Goal: Check status: Check status

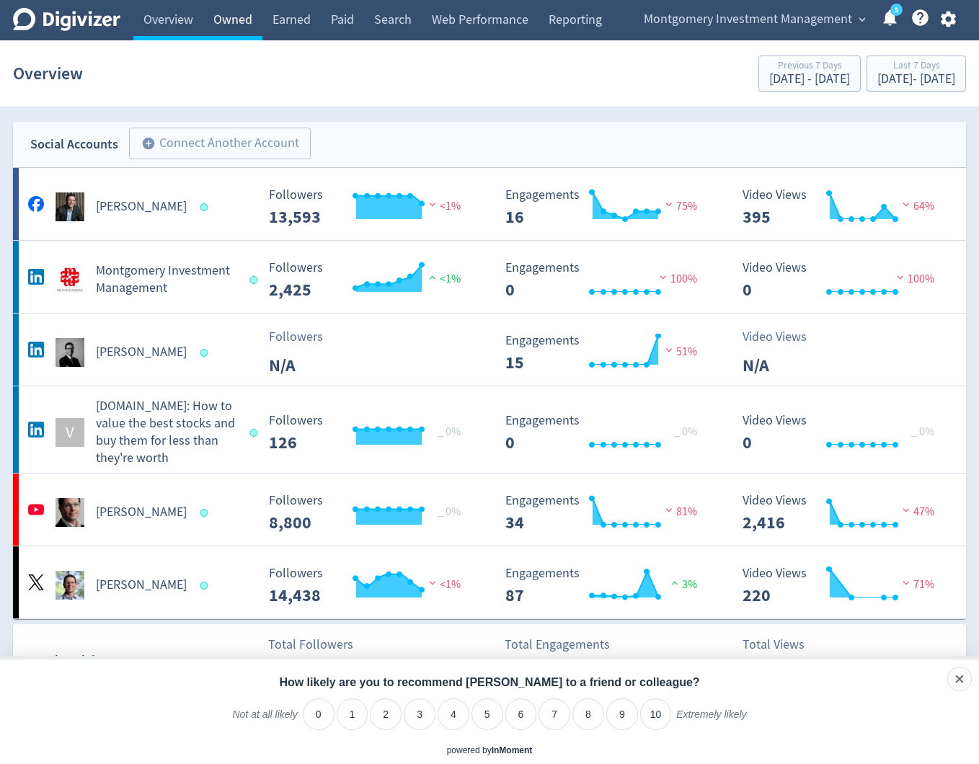
click at [210, 25] on link "Owned" at bounding box center [232, 20] width 59 height 40
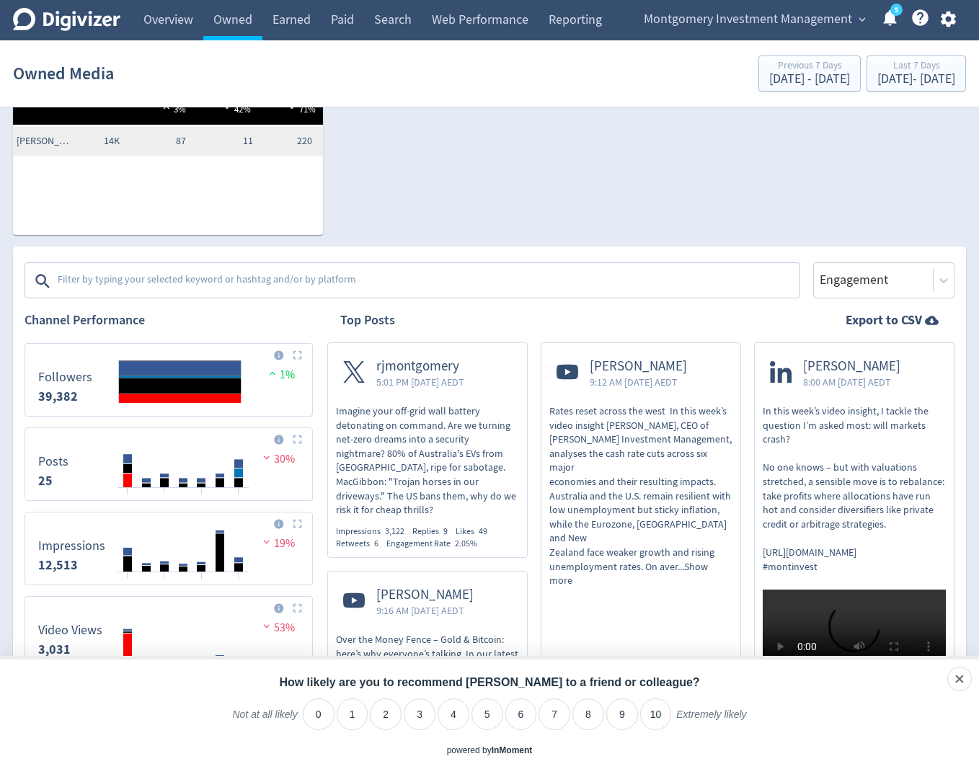
scroll to position [367, 0]
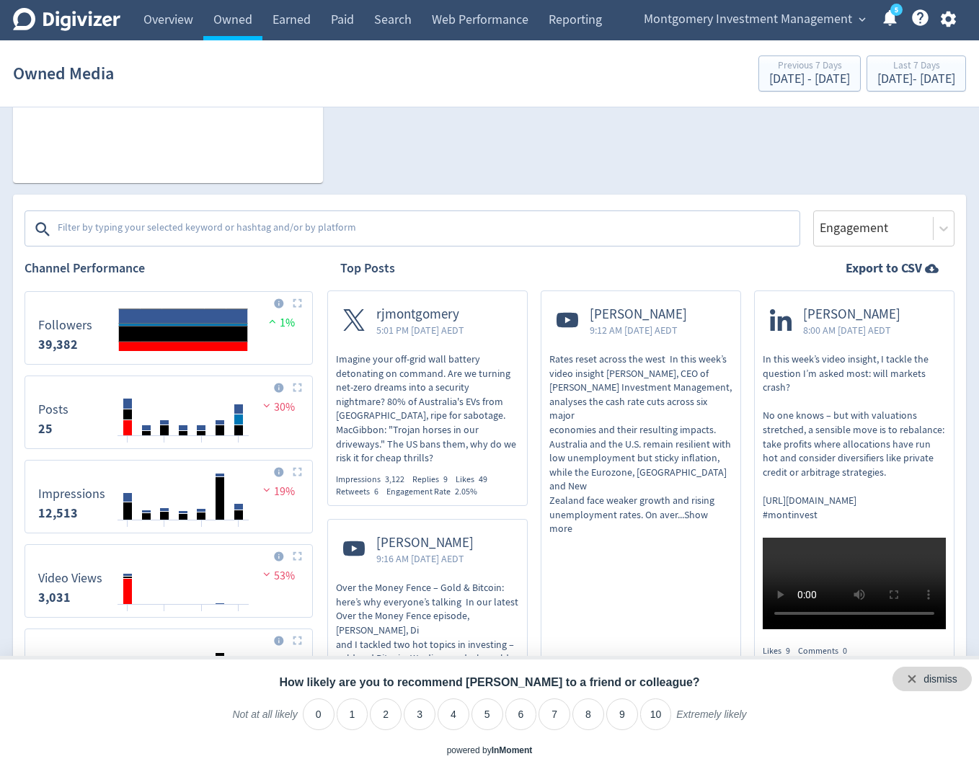
click at [956, 674] on div "dismiss" at bounding box center [940, 680] width 34 height 14
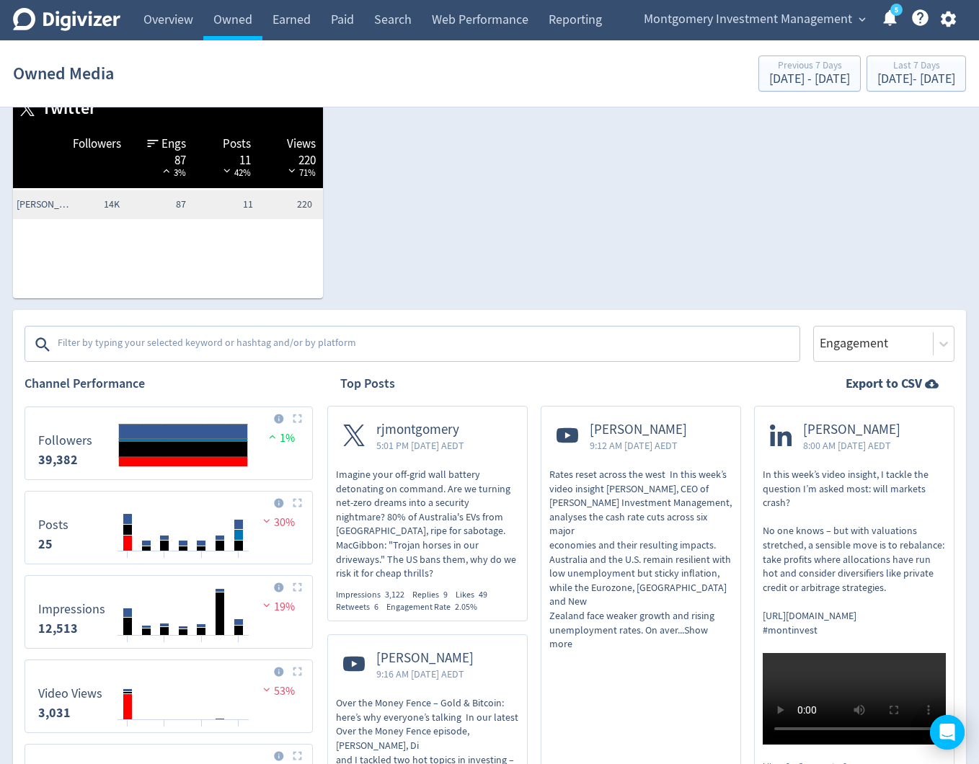
scroll to position [0, 0]
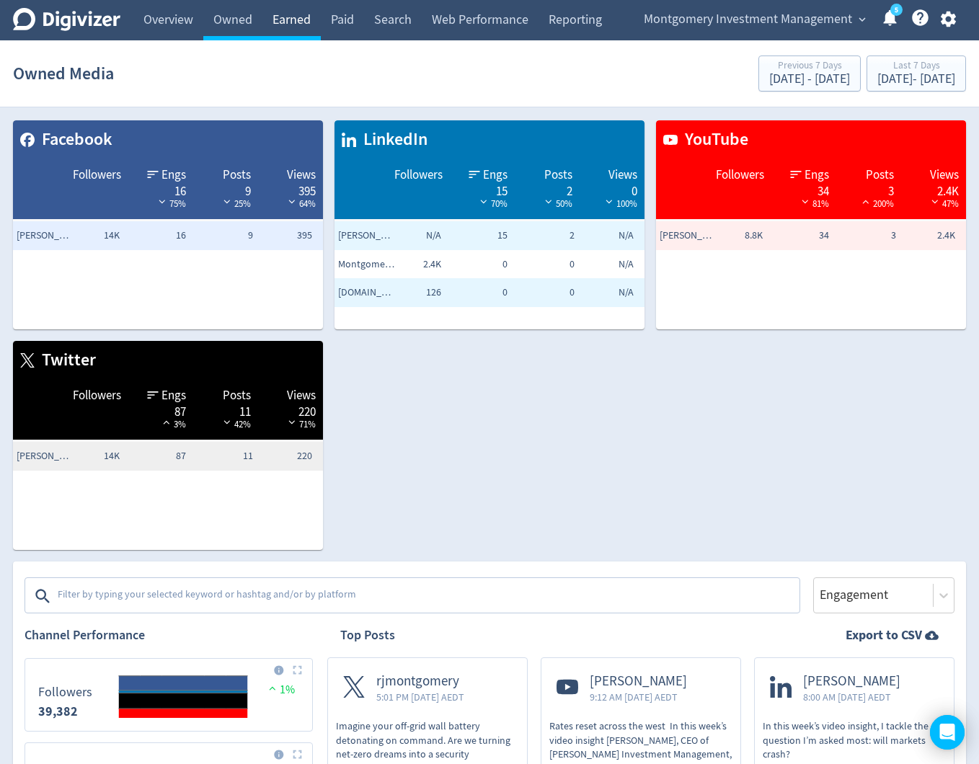
click at [283, 25] on link "Earned" at bounding box center [291, 20] width 58 height 40
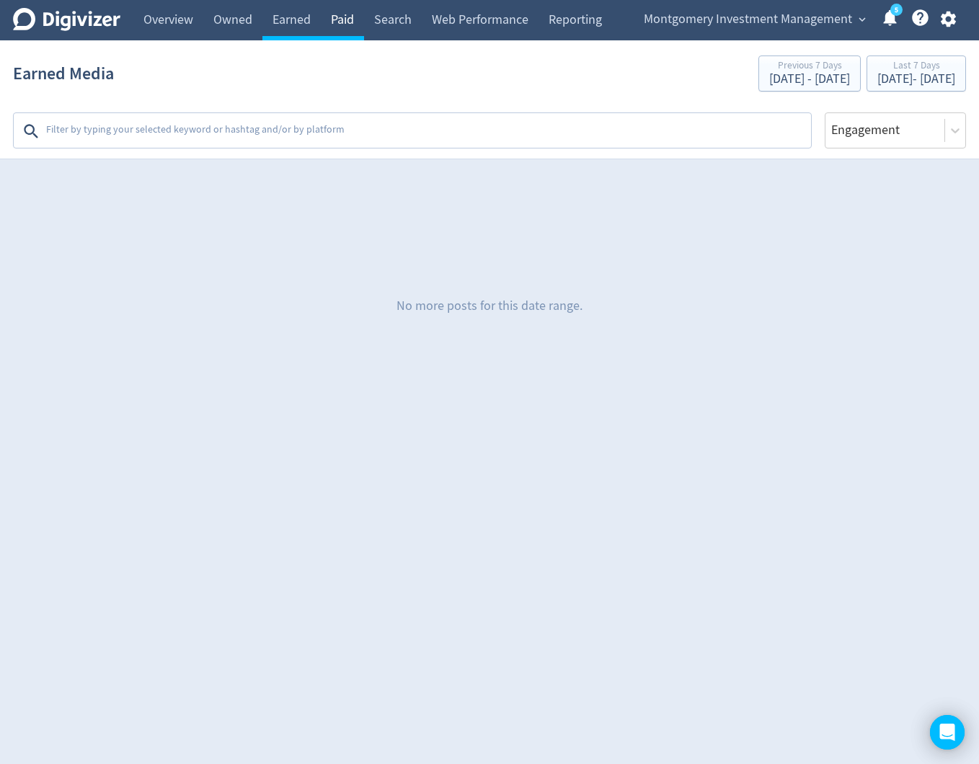
click at [337, 26] on link "Paid" at bounding box center [342, 20] width 43 height 40
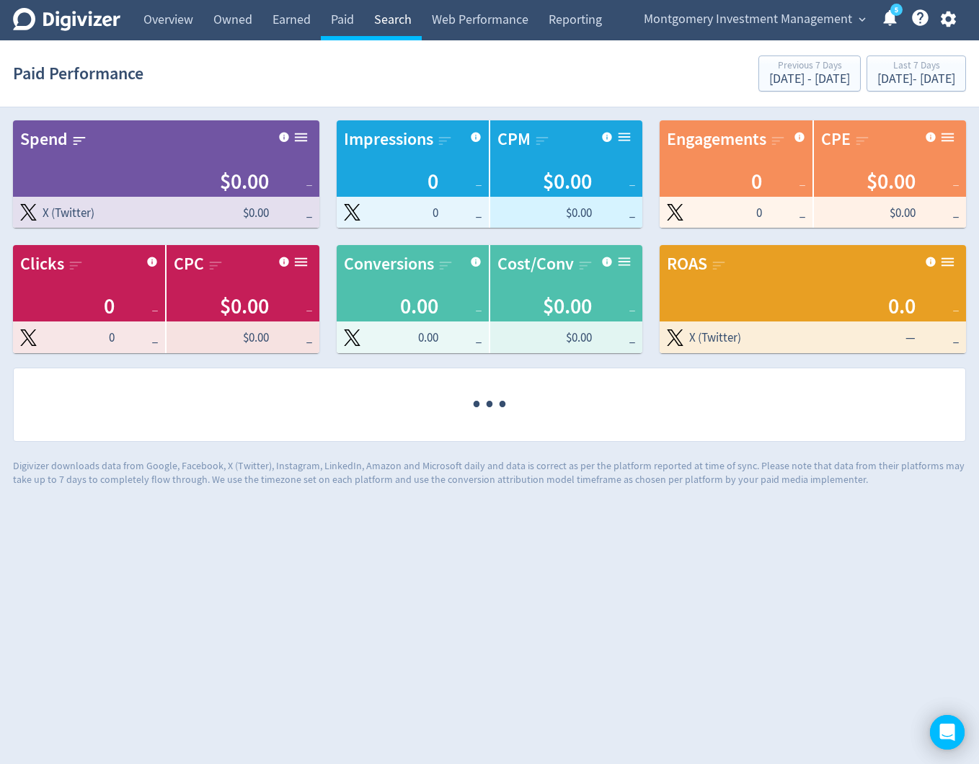
click at [410, 31] on link "Search" at bounding box center [393, 20] width 58 height 40
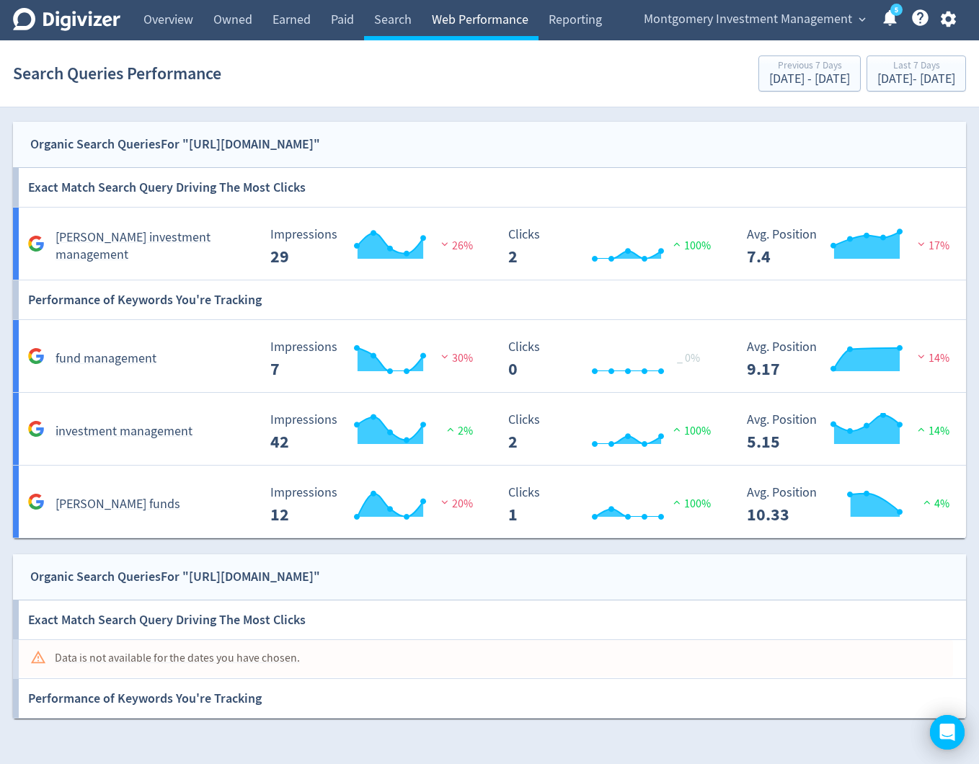
click at [487, 24] on link "Web Performance" at bounding box center [480, 20] width 117 height 40
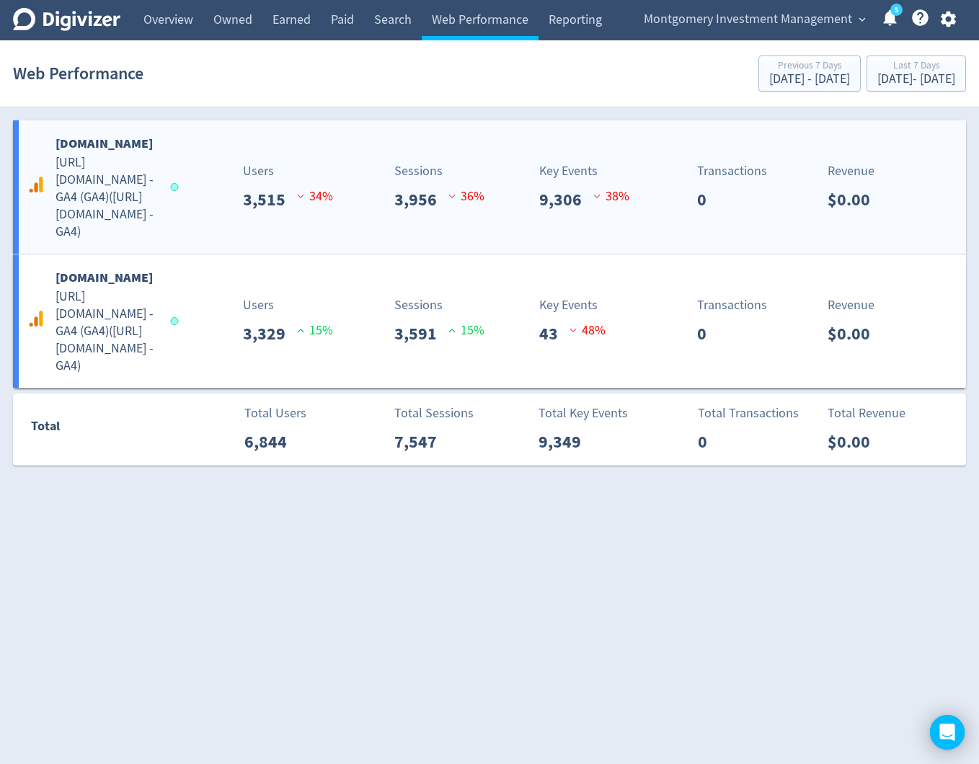
click at [151, 138] on b "[DOMAIN_NAME]" at bounding box center [104, 143] width 97 height 17
click at [150, 144] on b "[DOMAIN_NAME]" at bounding box center [104, 143] width 97 height 17
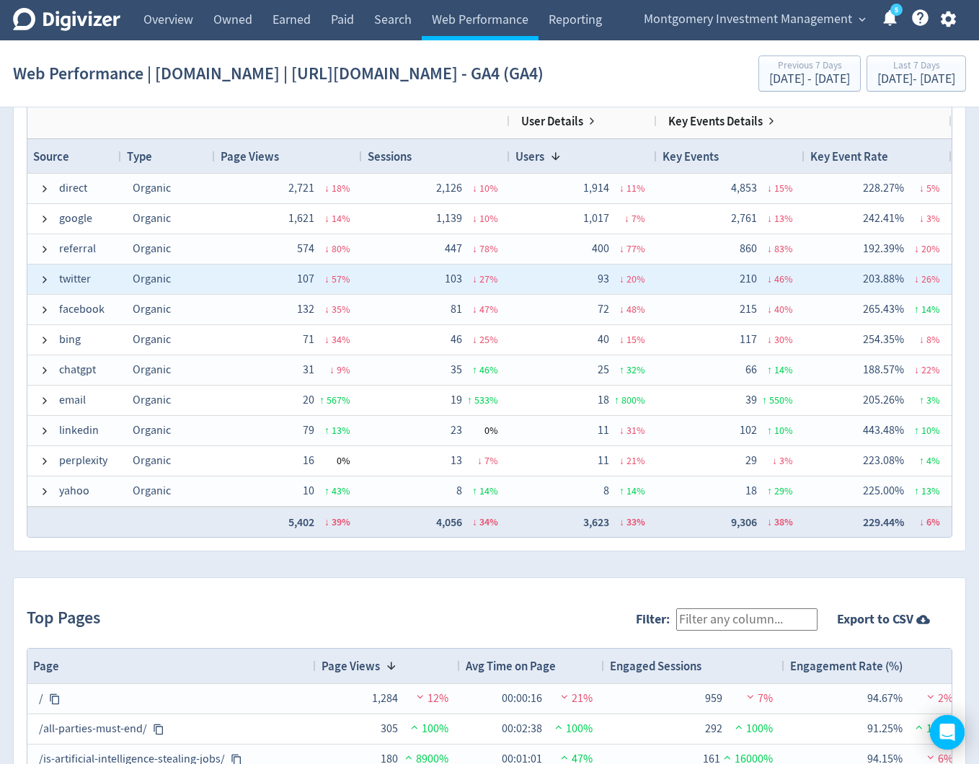
scroll to position [962, 0]
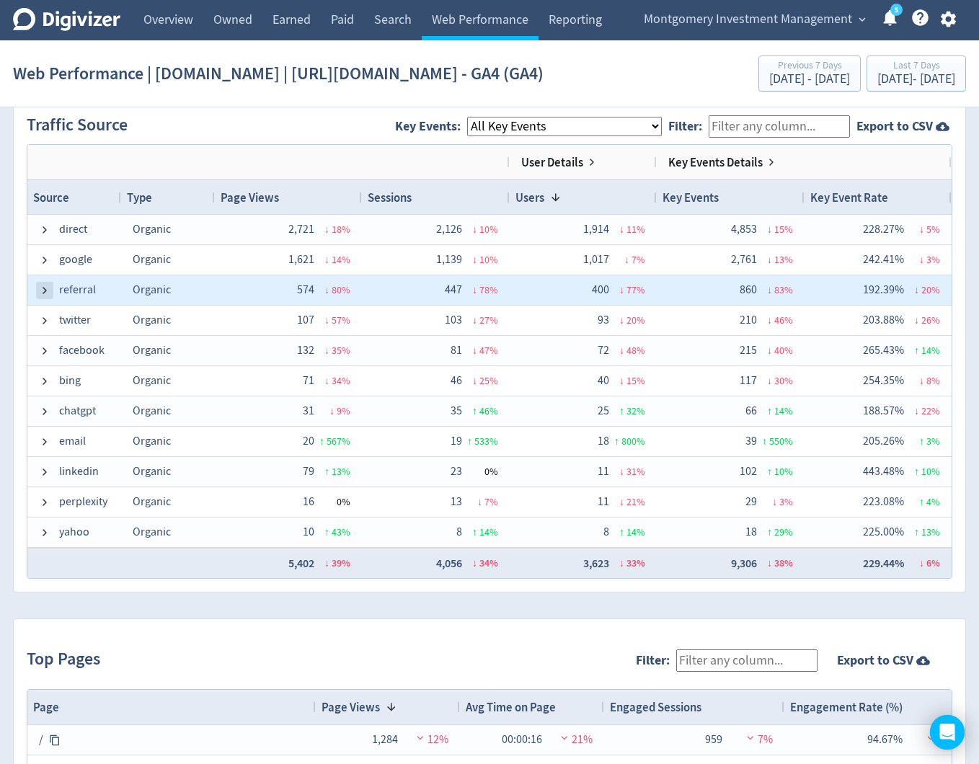
click at [43, 296] on span at bounding box center [45, 291] width 12 height 12
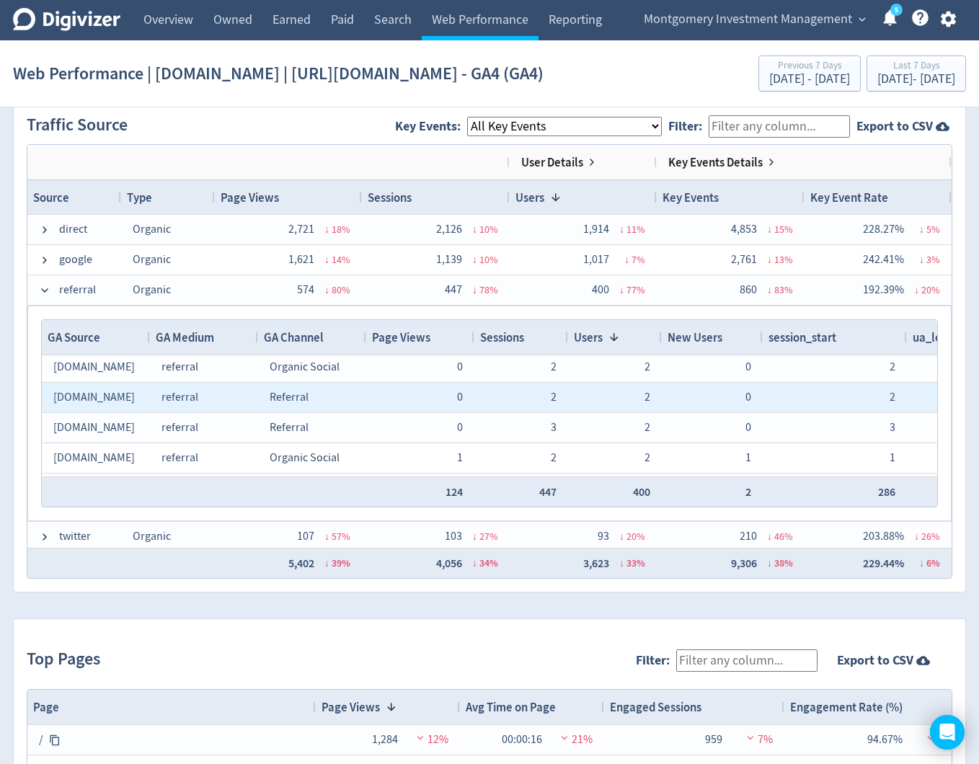
scroll to position [0, 0]
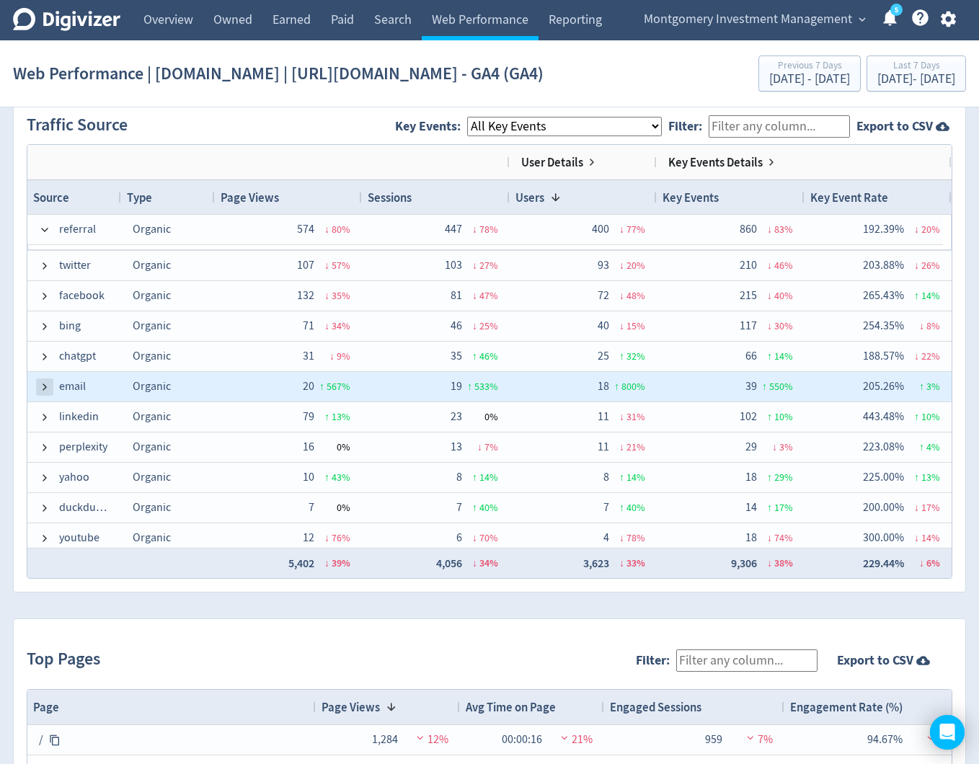
click at [44, 393] on span at bounding box center [45, 387] width 12 height 12
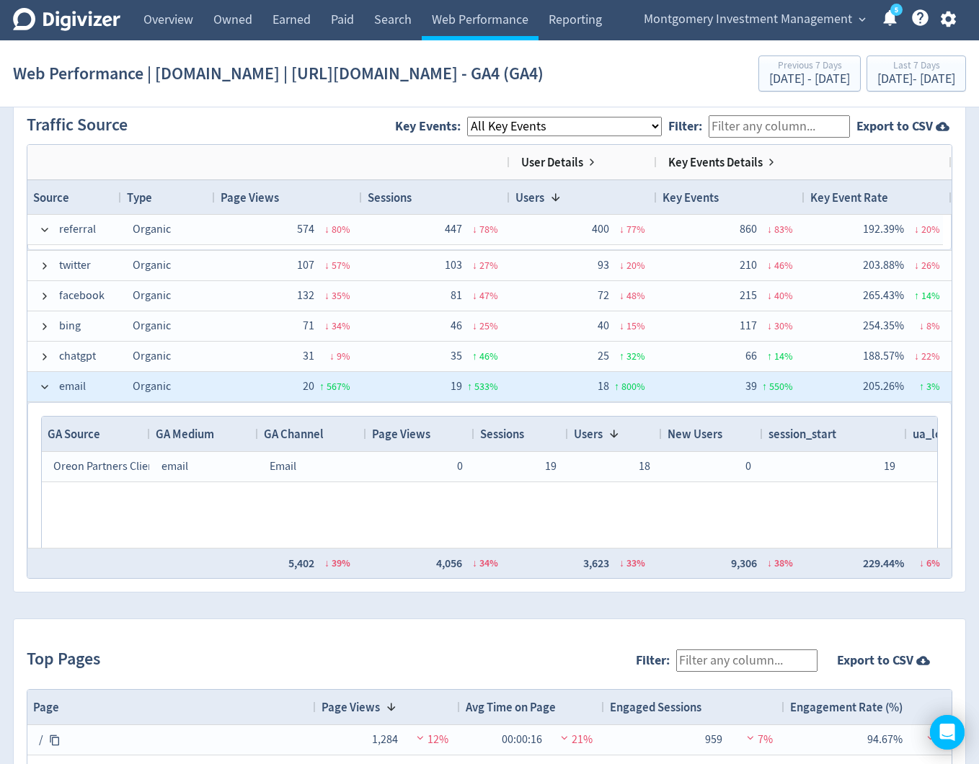
click at [44, 393] on span at bounding box center [45, 387] width 12 height 12
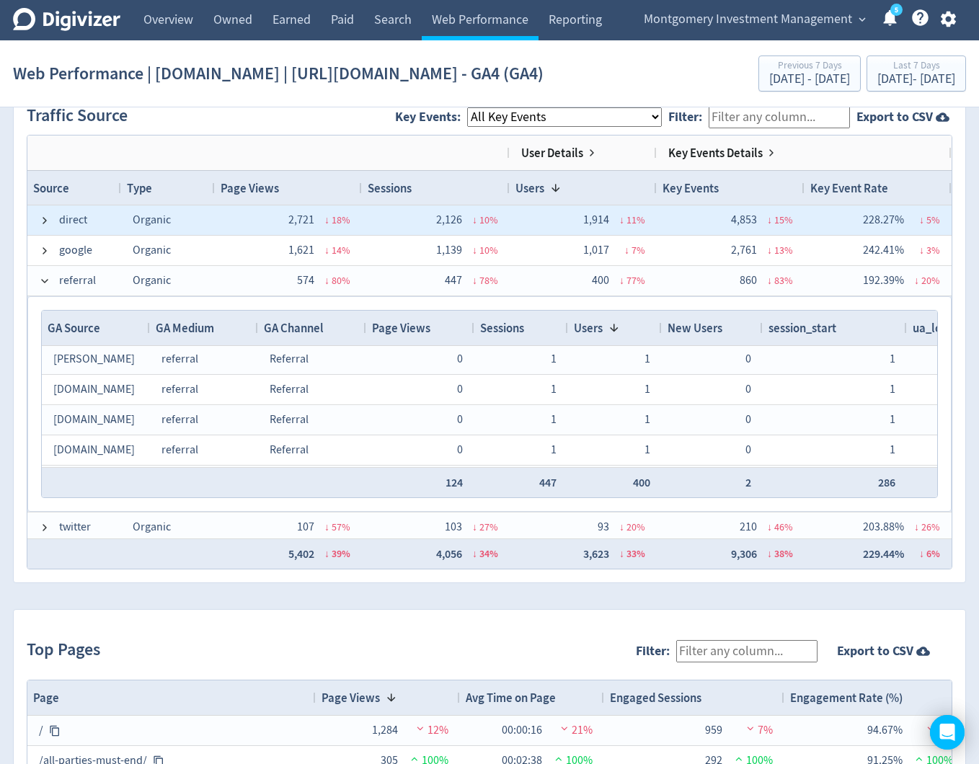
click at [50, 234] on span "direct" at bounding box center [74, 220] width 71 height 28
click at [48, 226] on span at bounding box center [45, 221] width 12 height 12
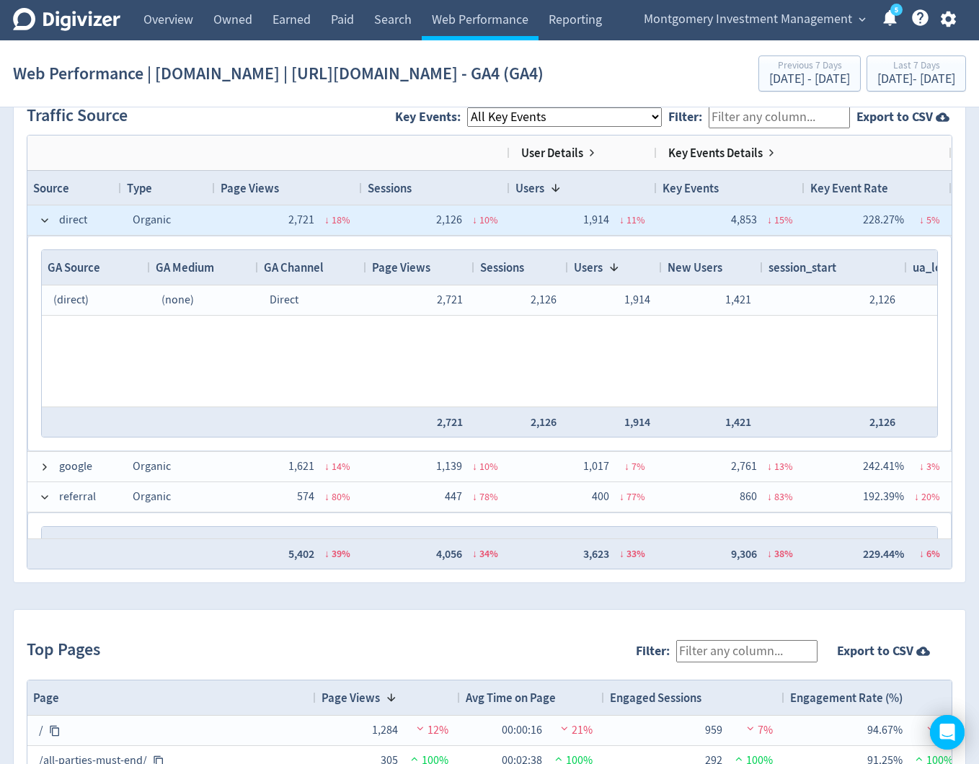
click at [48, 226] on span at bounding box center [45, 221] width 12 height 12
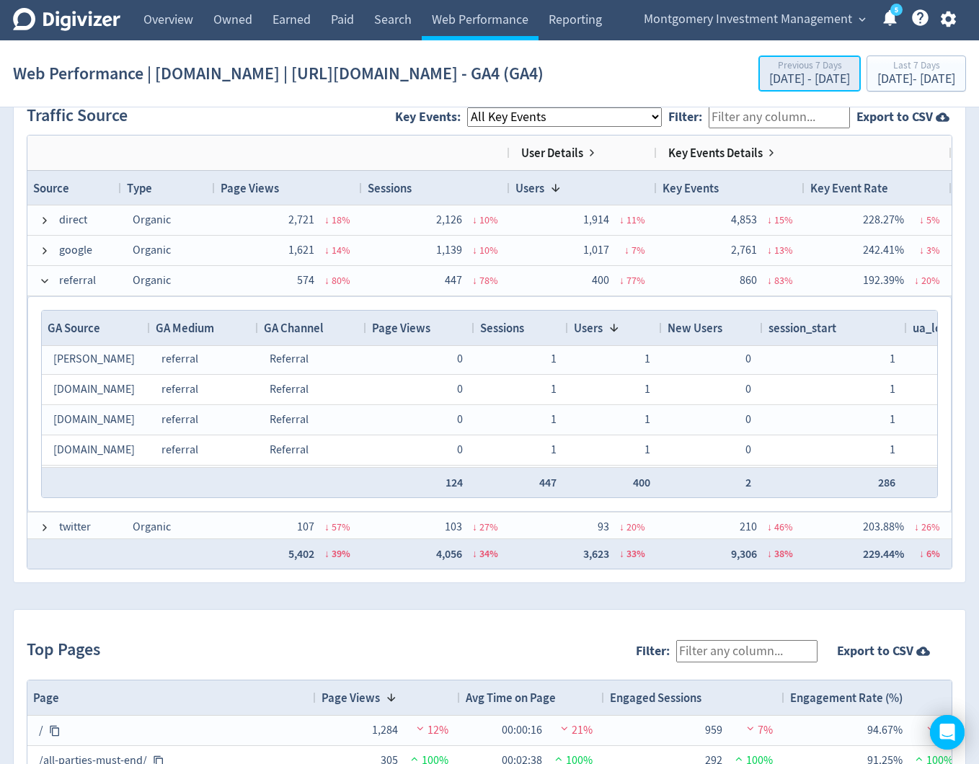
click at [769, 86] on div "[DATE] - [DATE]" at bounding box center [809, 79] width 81 height 13
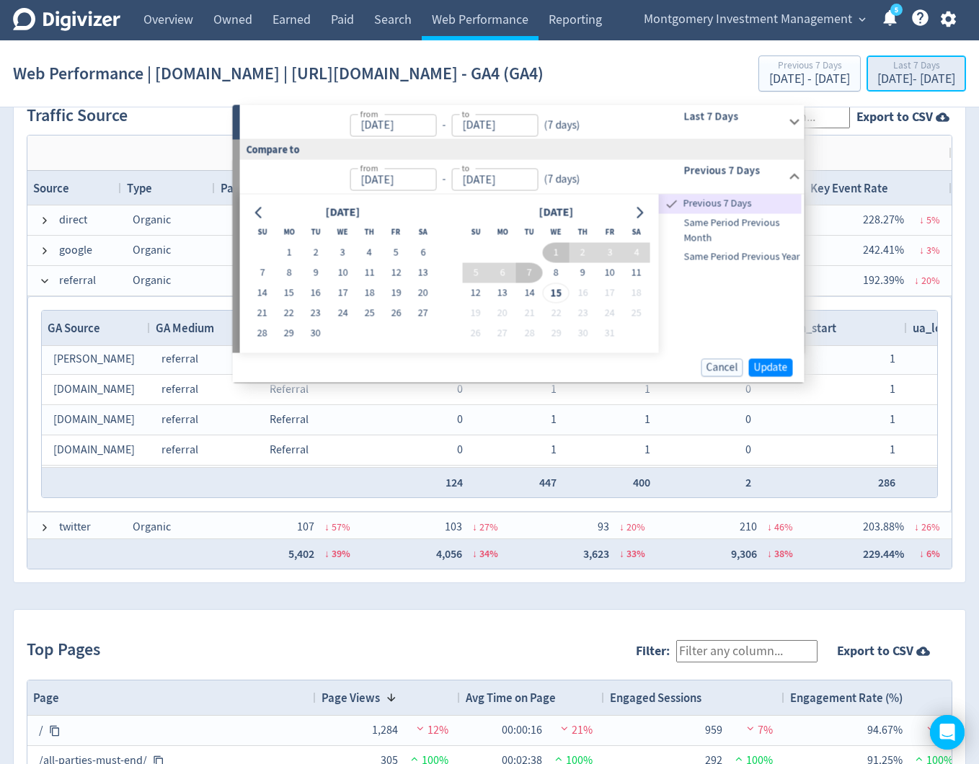
click at [916, 86] on div "[DATE] - [DATE]" at bounding box center [916, 79] width 78 height 13
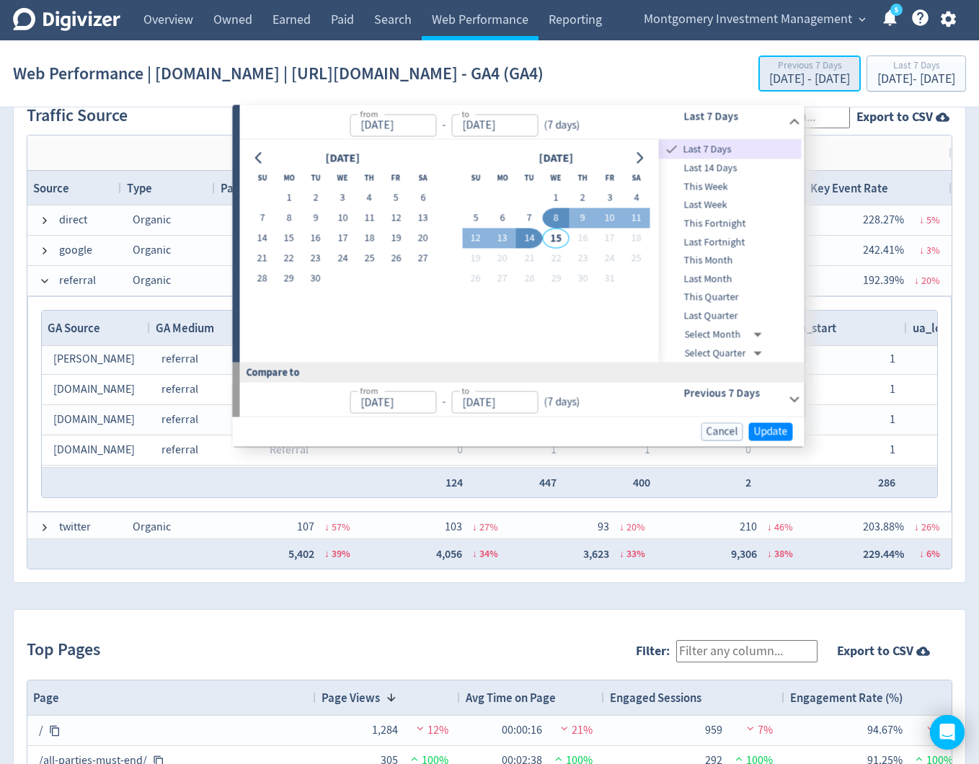
click at [769, 73] on div "Previous 7 Days" at bounding box center [809, 67] width 81 height 12
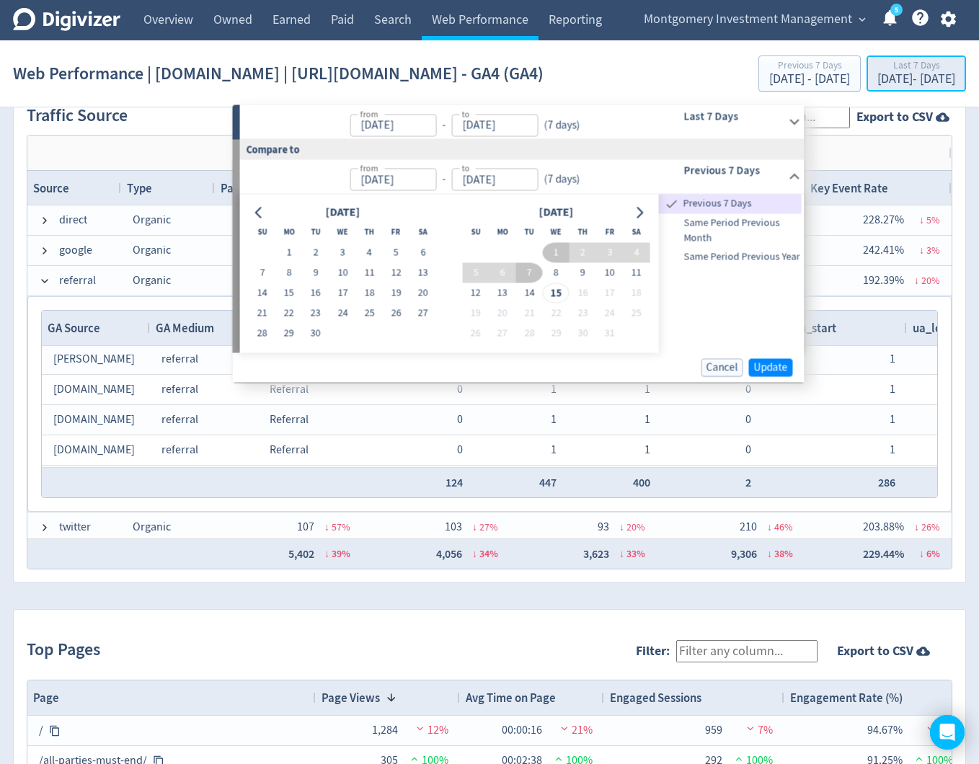
drag, startPoint x: 846, startPoint y: 81, endPoint x: 855, endPoint y: 89, distance: 11.3
click at [877, 73] on div "Last 7 Days" at bounding box center [916, 67] width 78 height 12
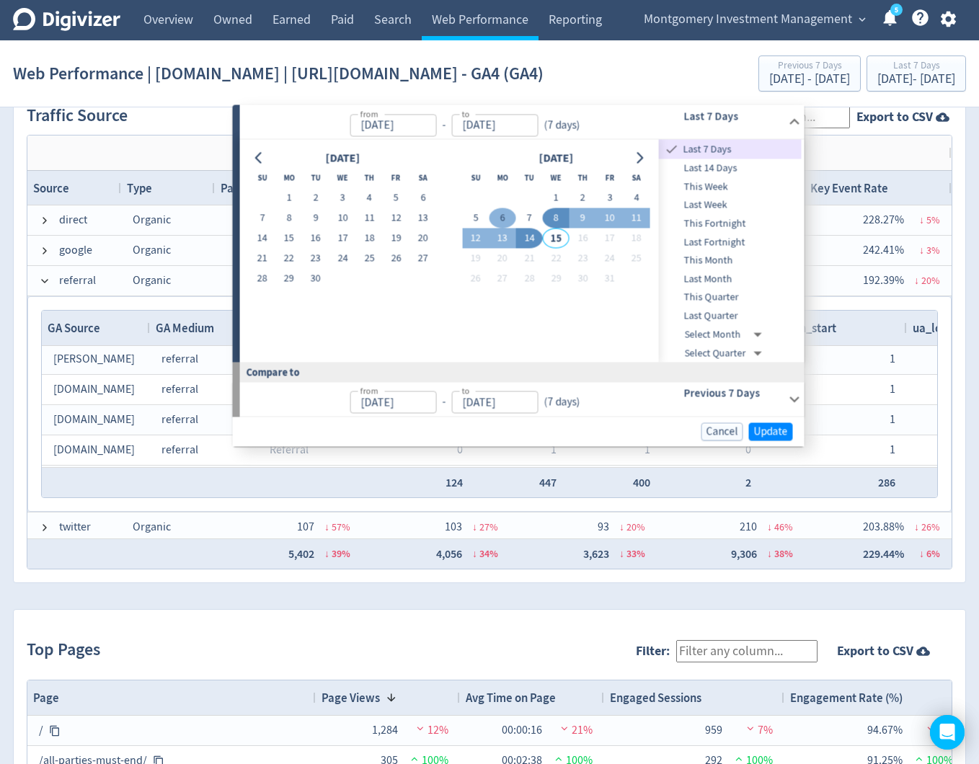
click at [499, 218] on button "6" at bounding box center [502, 218] width 27 height 20
type input "[DATE]"
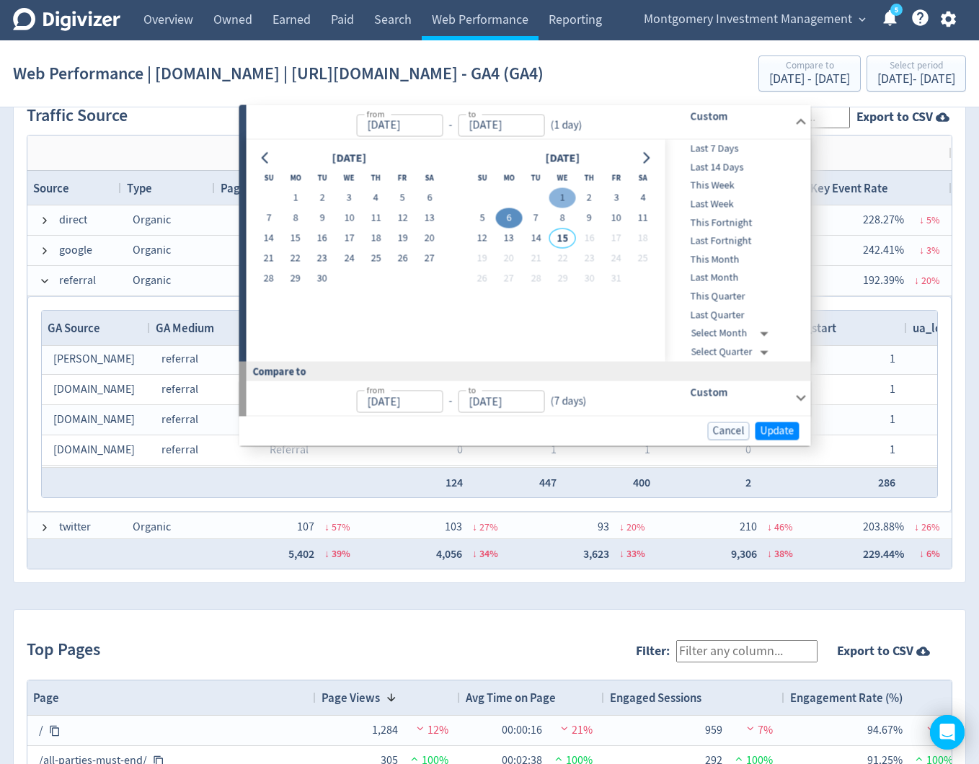
click at [567, 195] on button "1" at bounding box center [562, 198] width 27 height 20
type input "[DATE]"
click at [748, 391] on h6 "Custom" at bounding box center [739, 391] width 99 height 17
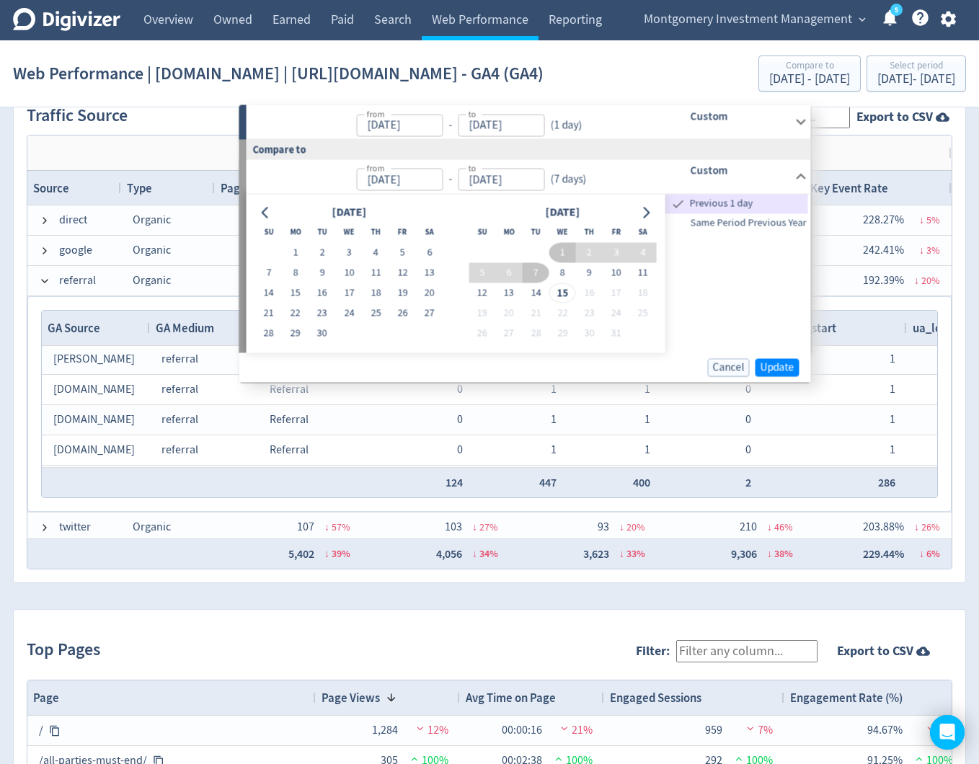
click at [778, 376] on div "Cancel Update" at bounding box center [525, 367] width 572 height 30
click at [773, 368] on span "Update" at bounding box center [777, 367] width 34 height 11
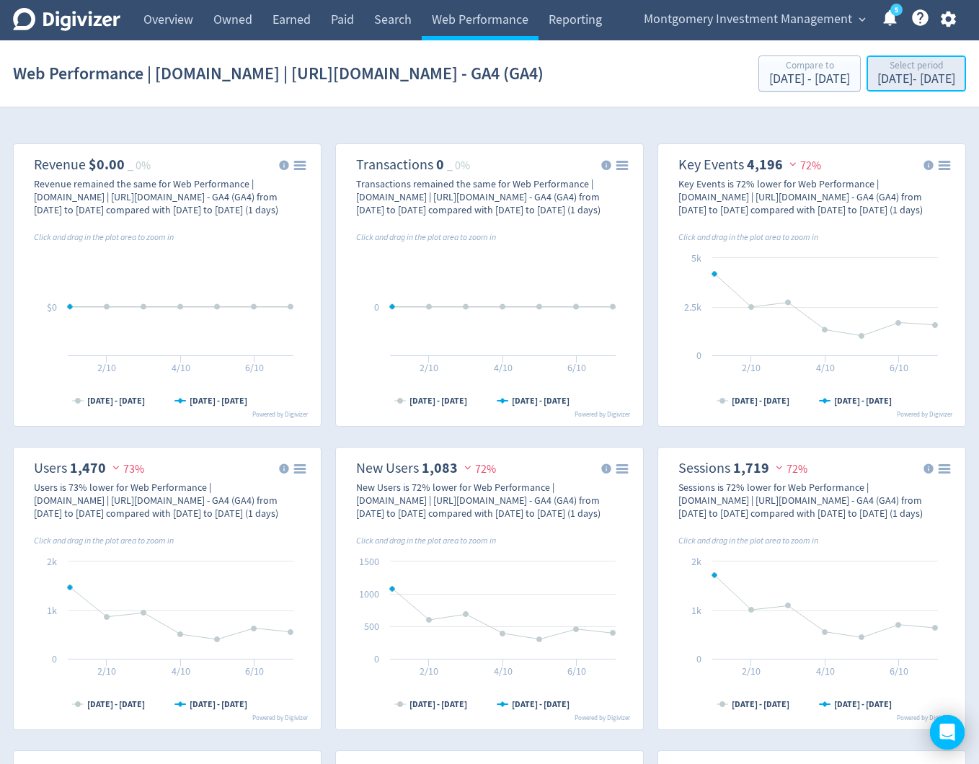
click at [922, 86] on div "[DATE] - [DATE]" at bounding box center [916, 79] width 78 height 13
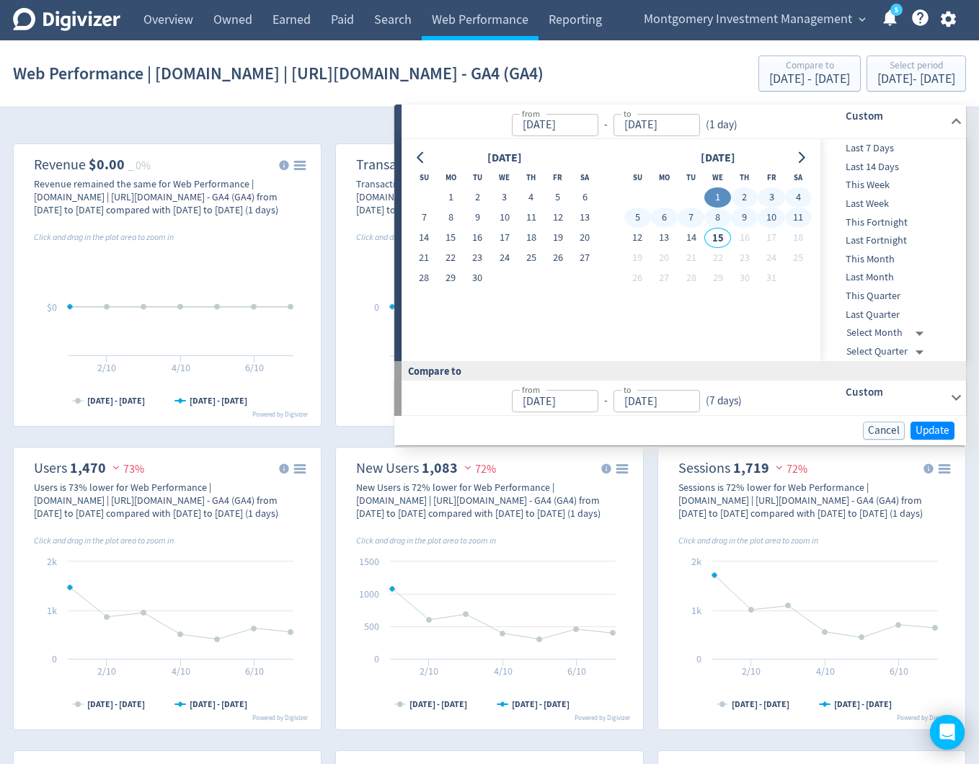
click at [886, 188] on span "This Week" at bounding box center [891, 185] width 143 height 16
type input "[DATE]"
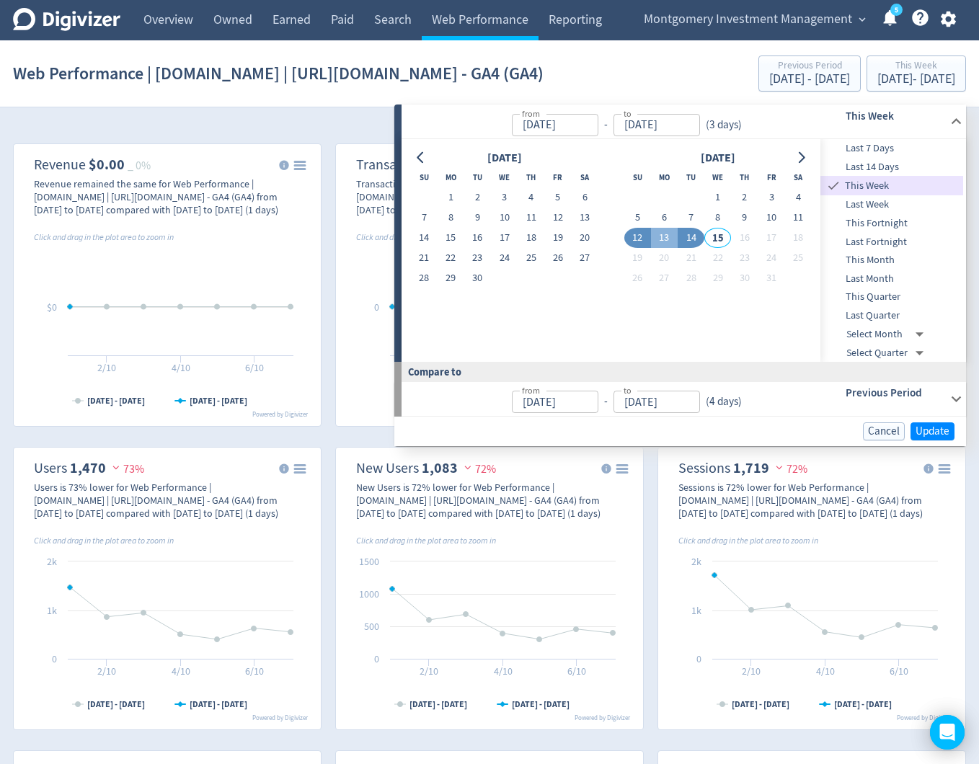
click at [882, 254] on span "This Month" at bounding box center [891, 260] width 143 height 16
type input "[DATE]"
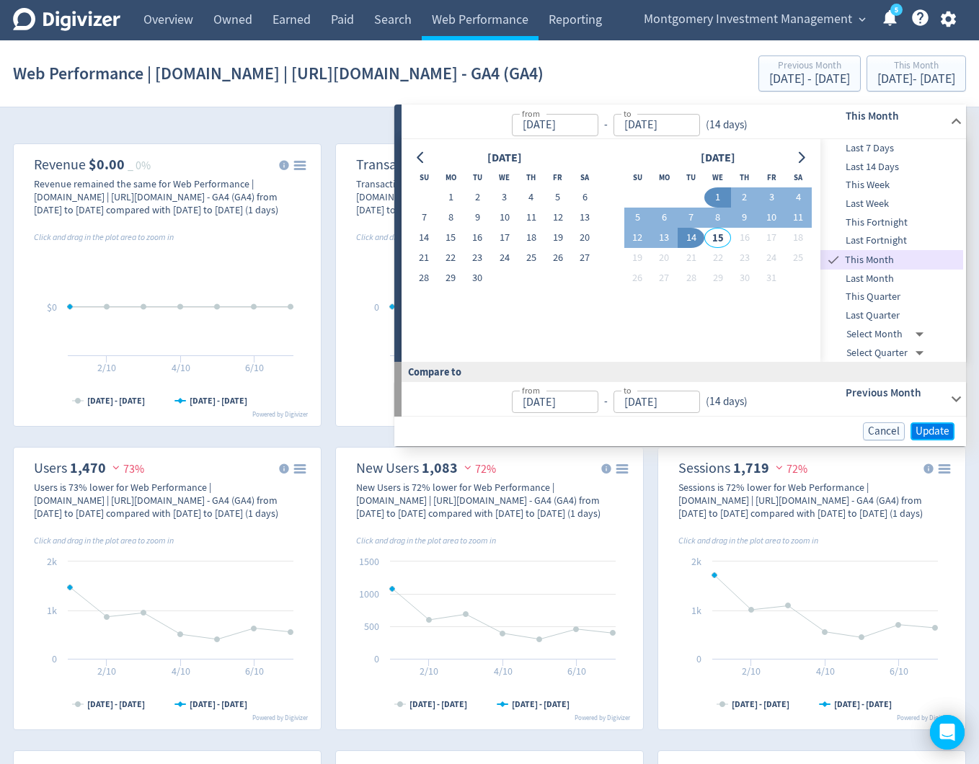
click at [938, 434] on span "Update" at bounding box center [932, 431] width 34 height 11
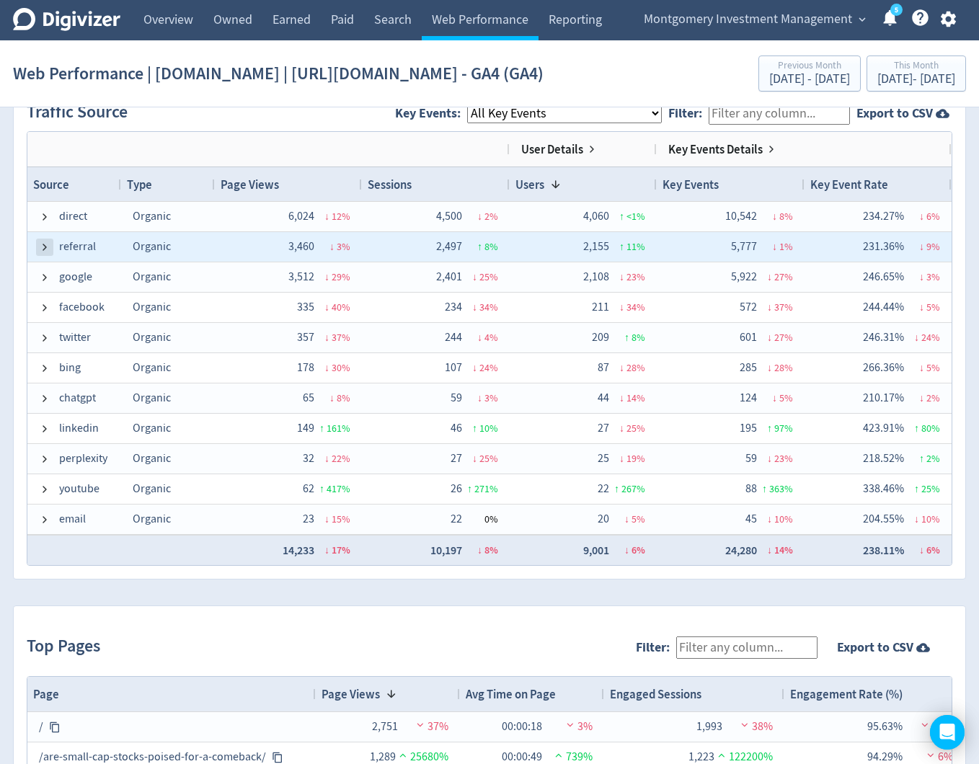
click at [46, 253] on span at bounding box center [45, 247] width 12 height 12
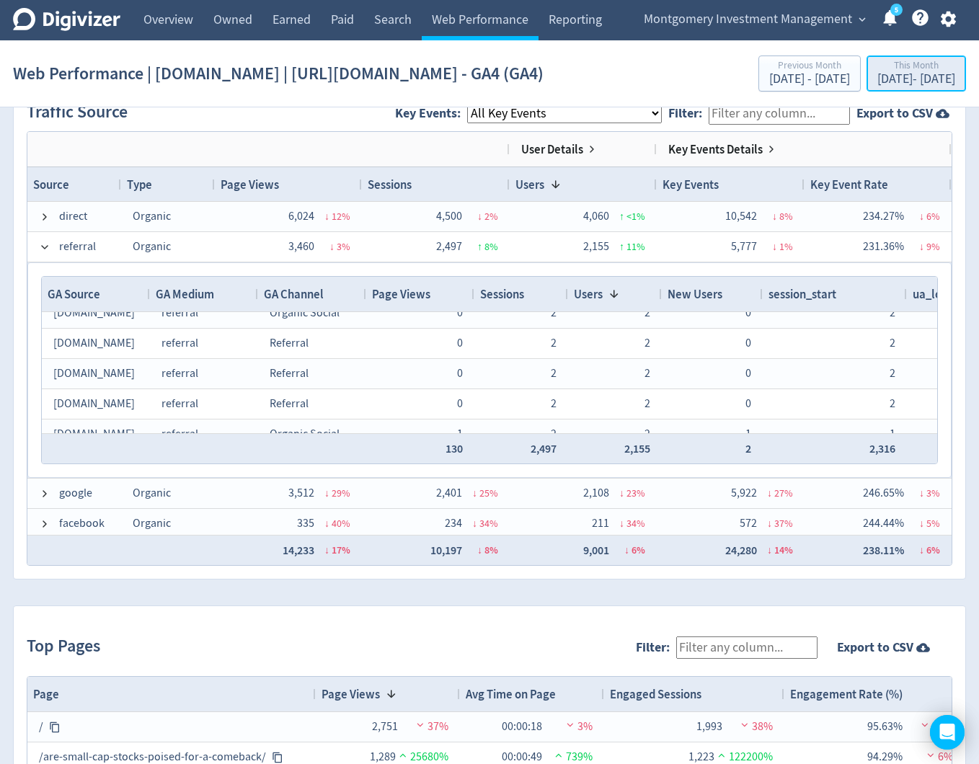
click at [877, 86] on div "[DATE] - [DATE]" at bounding box center [916, 79] width 78 height 13
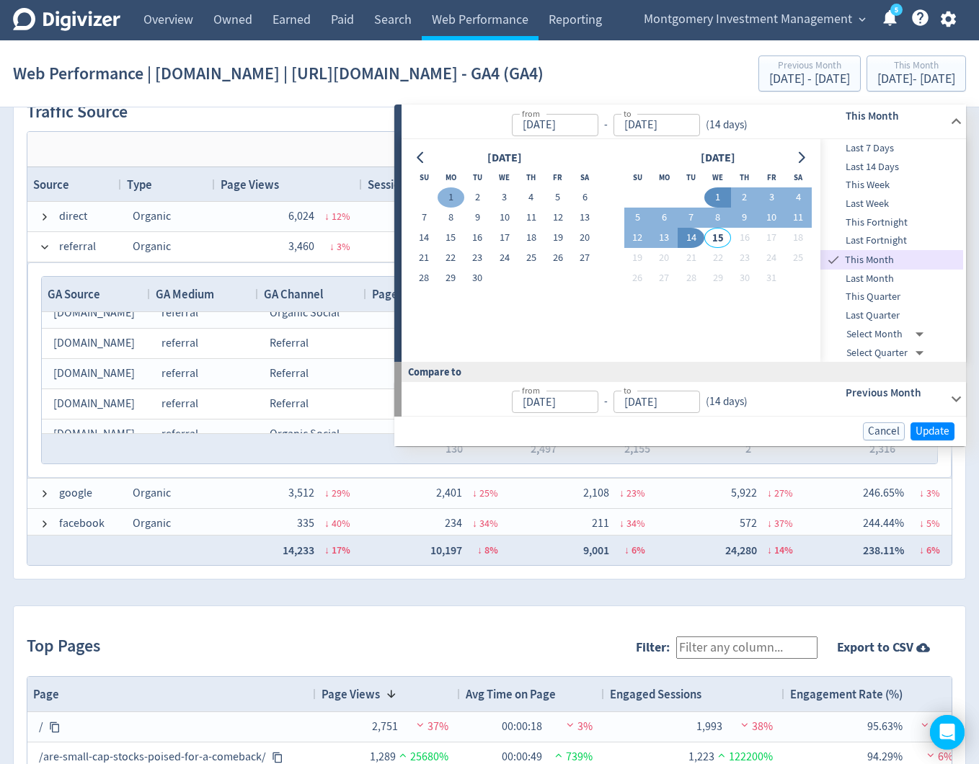
click at [444, 197] on button "1" at bounding box center [451, 197] width 27 height 20
type input "[DATE]"
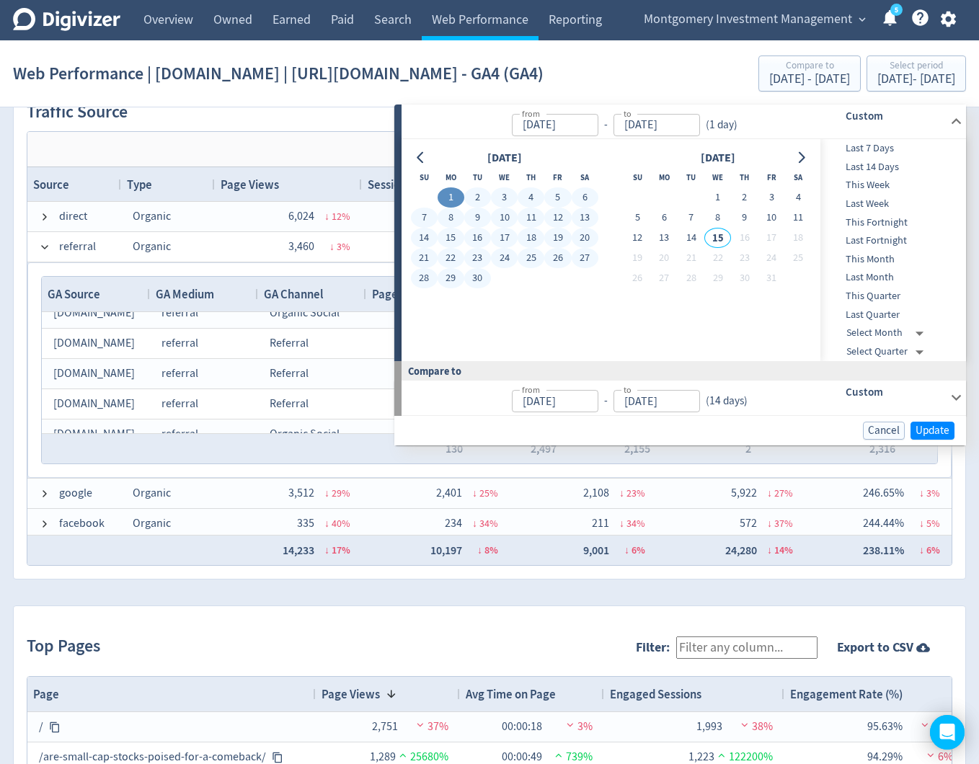
click at [479, 278] on button "30" at bounding box center [477, 278] width 27 height 20
type input "[DATE]"
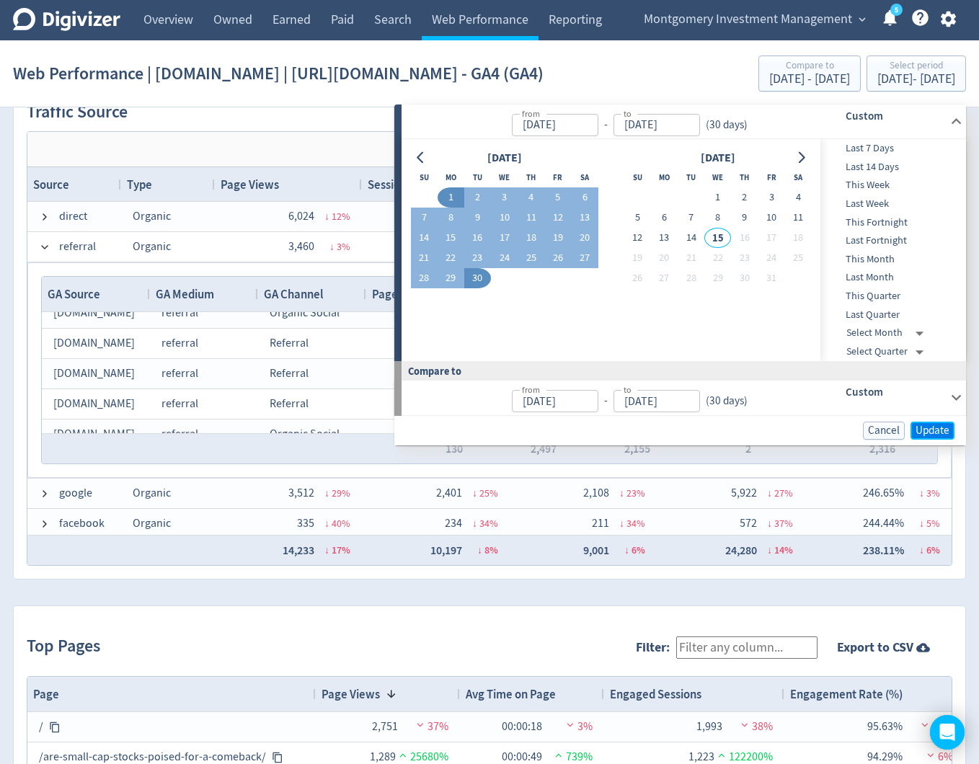
click at [938, 426] on span "Update" at bounding box center [932, 430] width 34 height 11
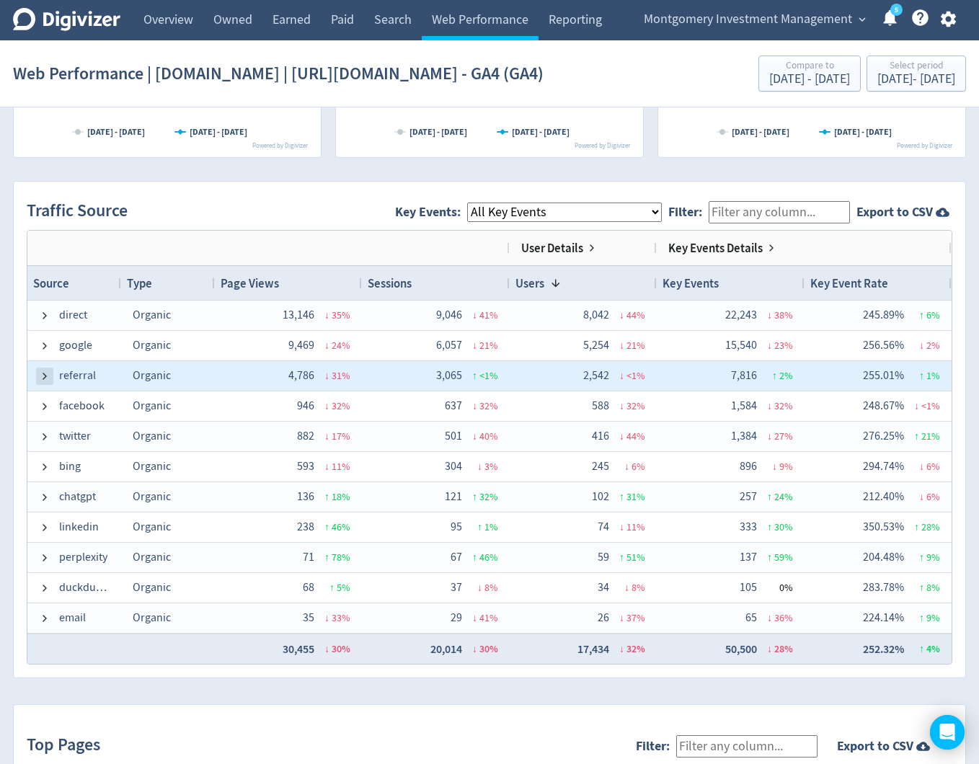
click at [48, 382] on span at bounding box center [45, 376] width 12 height 12
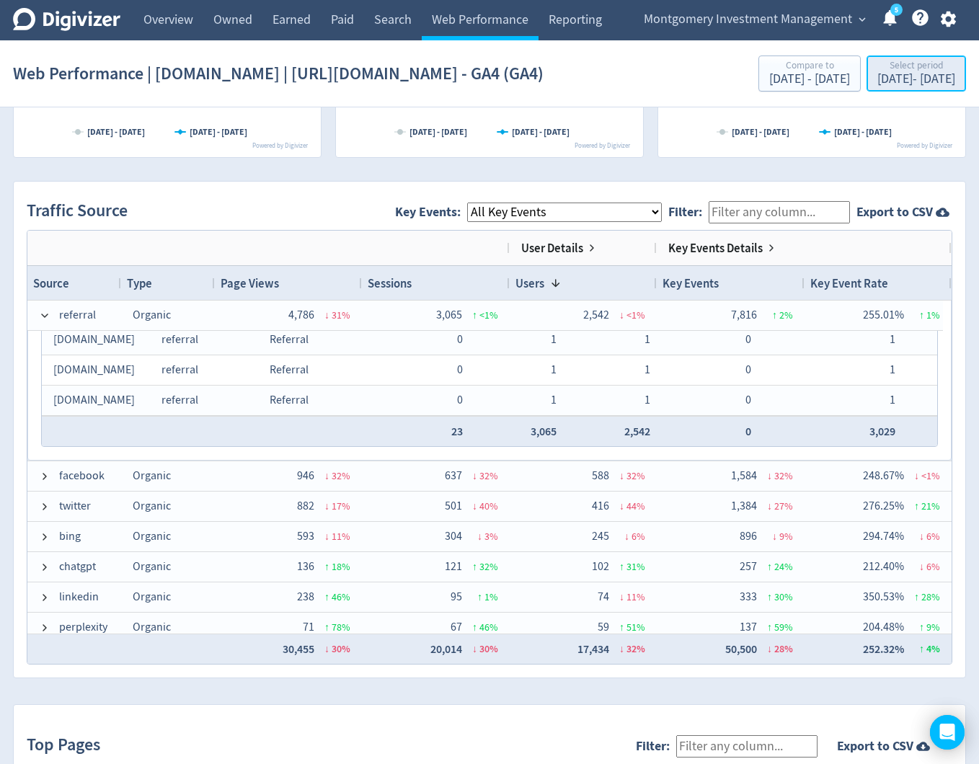
click at [887, 86] on div "[DATE] - [DATE]" at bounding box center [916, 79] width 78 height 13
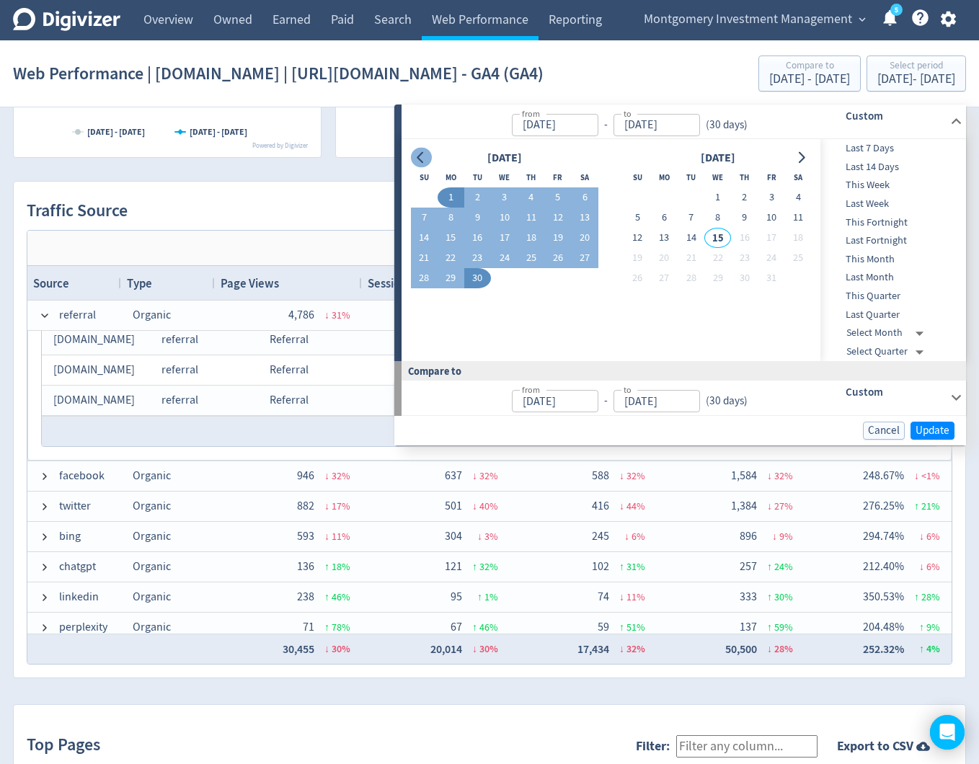
click at [420, 156] on icon "Go to previous month" at bounding box center [421, 158] width 12 height 12
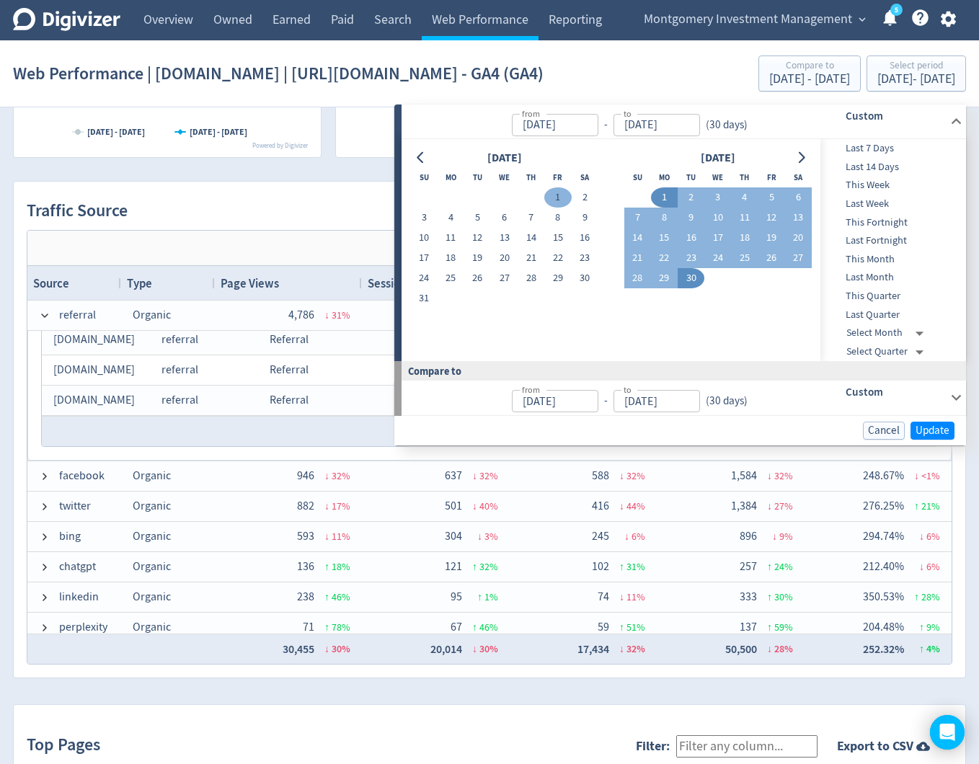
click at [560, 199] on button "1" at bounding box center [557, 197] width 27 height 20
type input "[DATE]"
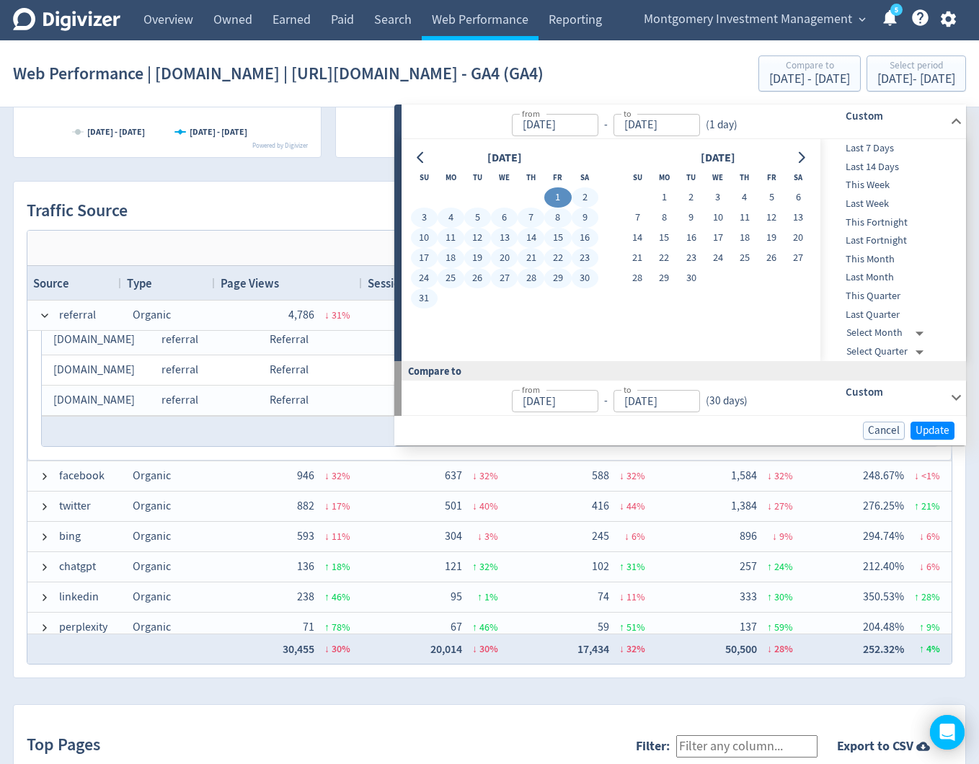
click at [429, 294] on button "31" at bounding box center [424, 298] width 27 height 20
type input "[DATE]"
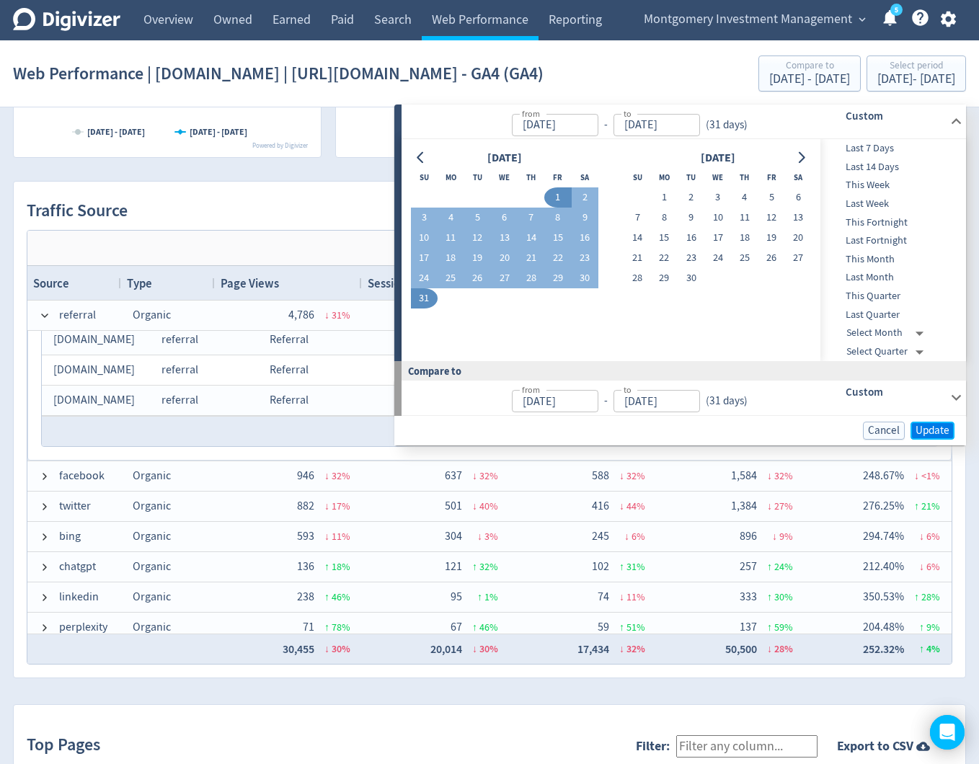
click at [934, 433] on span "Update" at bounding box center [932, 430] width 34 height 11
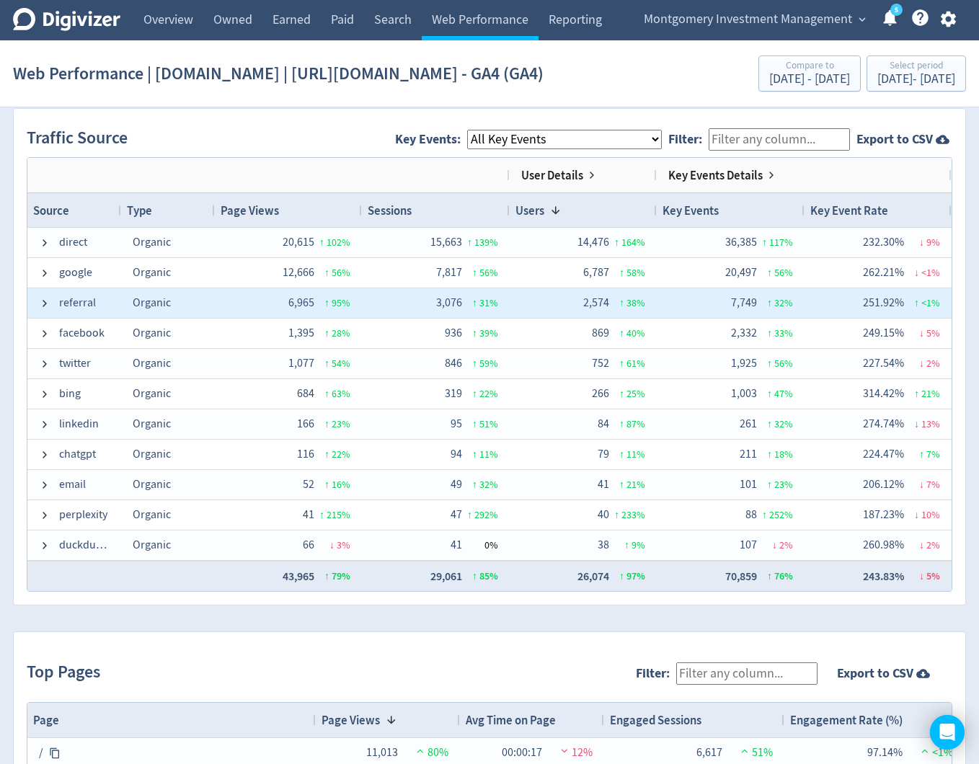
drag, startPoint x: 38, startPoint y: 328, endPoint x: 65, endPoint y: 332, distance: 26.9
click at [39, 309] on span at bounding box center [45, 304] width 12 height 12
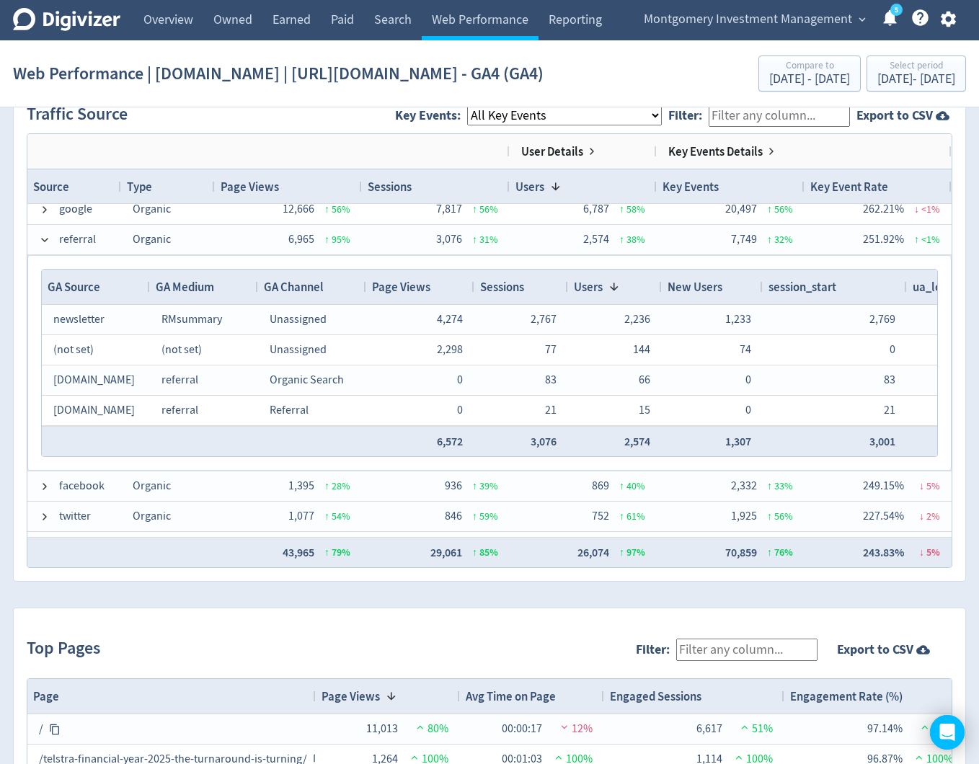
click at [319, 291] on div "Drag here to set row groups Drag here to set column labels GA Source GA Medium …" at bounding box center [489, 363] width 923 height 214
